Goal: Task Accomplishment & Management: Manage account settings

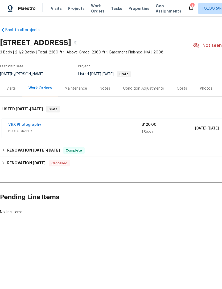
click at [130, 10] on span "Properties" at bounding box center [138, 8] width 21 height 5
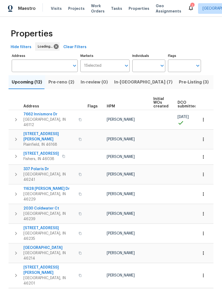
click at [161, 66] on icon "Open" at bounding box center [162, 66] width 3 height 2
click at [159, 67] on icon "Open" at bounding box center [162, 65] width 6 height 6
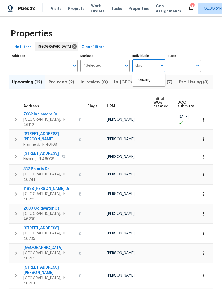
type input "[PERSON_NAME]"
click at [155, 82] on li "[PERSON_NAME]" at bounding box center [148, 82] width 24 height 11
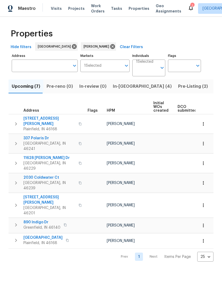
click at [178, 86] on span "Pre-Listing (2)" at bounding box center [193, 86] width 30 height 7
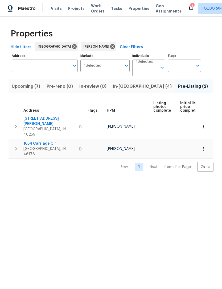
click at [52, 7] on span "Visits" at bounding box center [56, 8] width 11 height 5
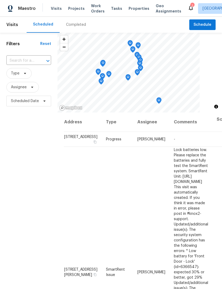
click at [16, 59] on input "text" at bounding box center [21, 61] width 30 height 8
type input "carriage"
click at [19, 77] on li "[STREET_ADDRESS]" at bounding box center [28, 73] width 44 height 9
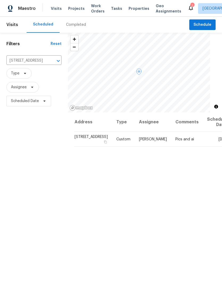
click at [0, 0] on icon at bounding box center [0, 0] width 0 height 0
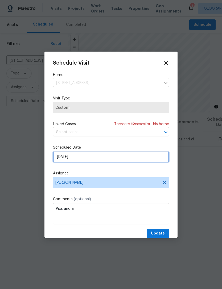
click at [62, 158] on input "[DATE]" at bounding box center [111, 157] width 116 height 11
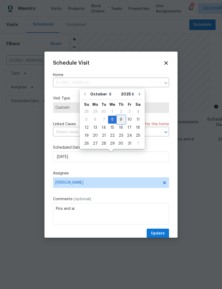
click at [119, 119] on div "9" at bounding box center [120, 119] width 9 height 7
type input "[DATE]"
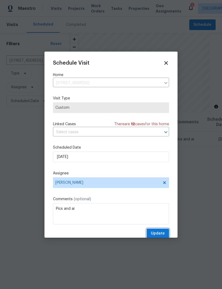
click at [165, 231] on button "Update" at bounding box center [157, 234] width 22 height 10
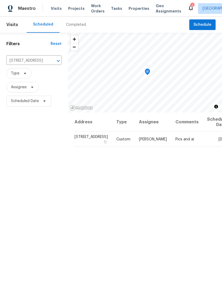
click at [49, 62] on icon "Clear" at bounding box center [51, 60] width 5 height 5
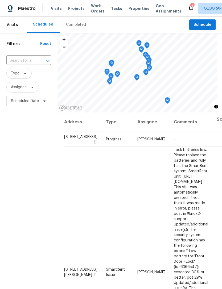
click at [24, 62] on input "text" at bounding box center [21, 61] width 30 height 8
type input "9644"
click at [19, 77] on li "[STREET_ADDRESS]" at bounding box center [28, 73] width 44 height 9
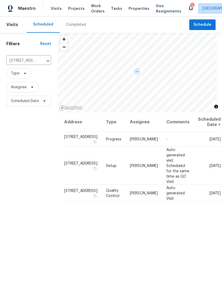
click at [0, 0] on icon at bounding box center [0, 0] width 0 height 0
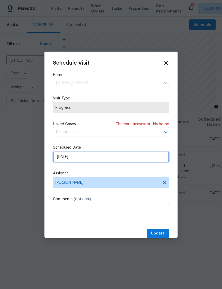
click at [60, 159] on input "[DATE]" at bounding box center [111, 157] width 116 height 11
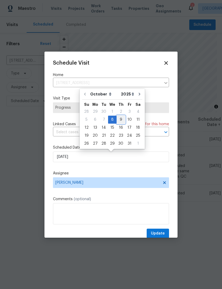
click at [119, 120] on div "9" at bounding box center [120, 119] width 9 height 7
type input "[DATE]"
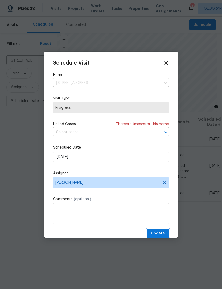
click at [161, 230] on button "Update" at bounding box center [157, 234] width 22 height 10
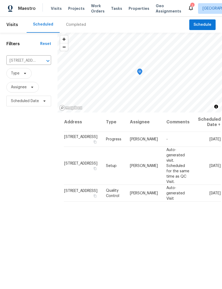
click at [42, 59] on icon "Clear" at bounding box center [40, 60] width 5 height 5
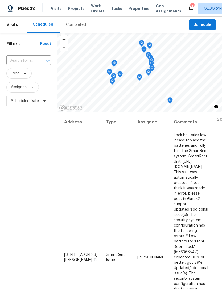
click at [21, 60] on input "text" at bounding box center [21, 61] width 30 height 8
type input "3731"
click at [16, 77] on li "[STREET_ADDRESS]" at bounding box center [28, 73] width 44 height 9
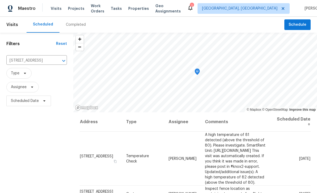
click at [0, 0] on icon at bounding box center [0, 0] width 0 height 0
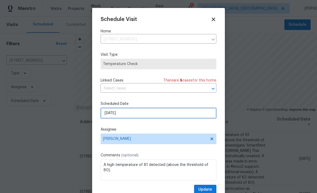
click at [106, 115] on input "[DATE]" at bounding box center [159, 113] width 116 height 11
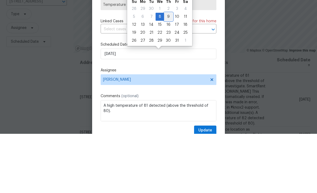
click at [168, 72] on div "9" at bounding box center [168, 75] width 9 height 7
type input "[DATE]"
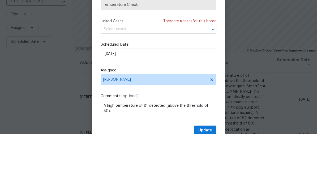
scroll to position [17, 0]
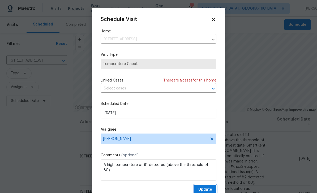
click at [214, 186] on button "Update" at bounding box center [205, 190] width 22 height 10
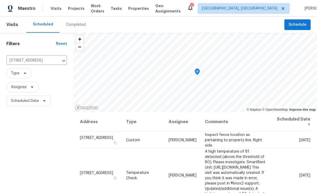
click at [97, 132] on td "[STREET_ADDRESS]" at bounding box center [101, 140] width 42 height 17
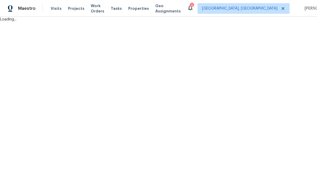
click at [3, 22] on html "Maestro Visits Projects Work Orders Tasks Properties Geo Assignments 1 [GEOGRAP…" at bounding box center [158, 11] width 317 height 22
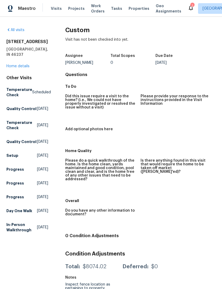
click at [55, 10] on span "Visits" at bounding box center [56, 8] width 11 height 5
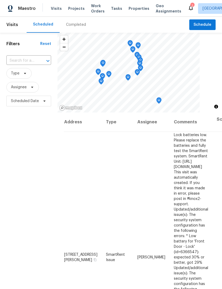
click at [19, 62] on input "text" at bounding box center [21, 61] width 30 height 8
type input "3731"
click at [19, 77] on li "[STREET_ADDRESS]" at bounding box center [28, 73] width 44 height 9
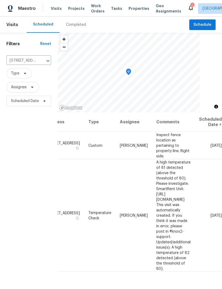
scroll to position [0, 46]
click at [0, 0] on icon at bounding box center [0, 0] width 0 height 0
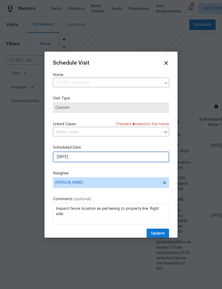
click at [61, 159] on input "[DATE]" at bounding box center [111, 157] width 116 height 11
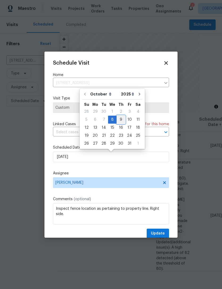
click at [117, 119] on div "9" at bounding box center [120, 119] width 9 height 7
type input "[DATE]"
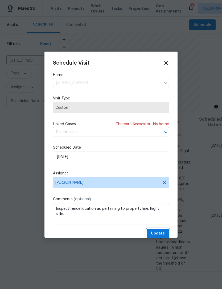
click at [165, 231] on button "Update" at bounding box center [157, 234] width 22 height 10
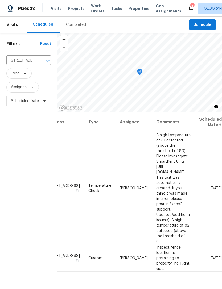
click at [137, 6] on span "Properties" at bounding box center [138, 8] width 21 height 5
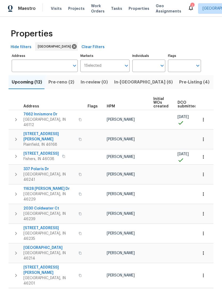
click at [165, 64] on icon "Open" at bounding box center [162, 65] width 6 height 6
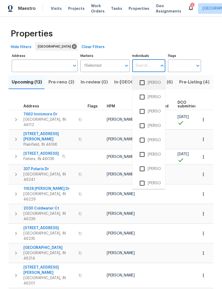
click at [155, 81] on li "[PERSON_NAME]" at bounding box center [148, 82] width 24 height 11
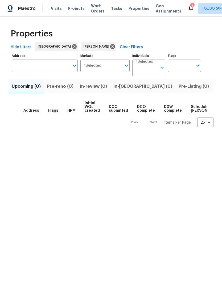
click at [163, 68] on icon "Open" at bounding box center [162, 68] width 6 height 6
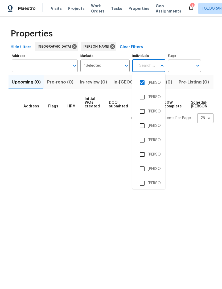
click at [142, 80] on input "checkbox" at bounding box center [141, 82] width 11 height 11
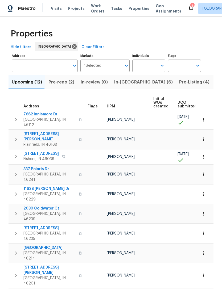
click at [150, 66] on input "Individuals" at bounding box center [144, 66] width 25 height 12
type input "[PERSON_NAME]"
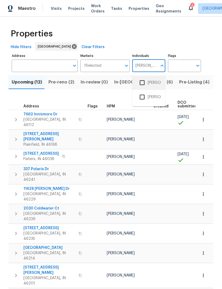
click at [157, 84] on li "[PERSON_NAME]" at bounding box center [148, 82] width 24 height 11
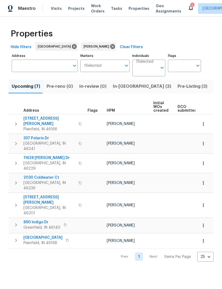
click at [116, 88] on span "In-[GEOGRAPHIC_DATA] (3)" at bounding box center [142, 86] width 58 height 7
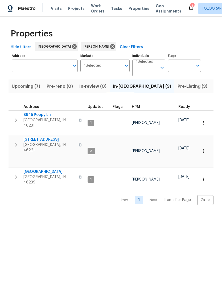
click at [177, 87] on span "Pre-Listing (3)" at bounding box center [192, 86] width 30 height 7
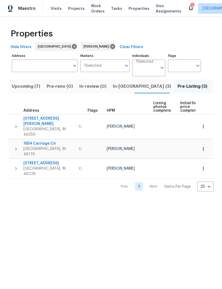
click at [37, 119] on span "[STREET_ADDRESS][PERSON_NAME]" at bounding box center [49, 121] width 52 height 11
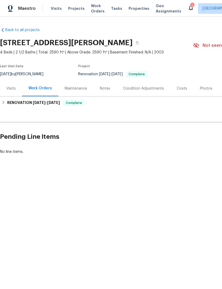
click at [203, 90] on div "Photos" at bounding box center [206, 88] width 12 height 5
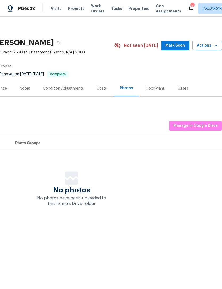
scroll to position [0, 79]
click at [204, 122] on button "Manage in Google Drive" at bounding box center [195, 126] width 53 height 10
